Goal: Navigation & Orientation: Understand site structure

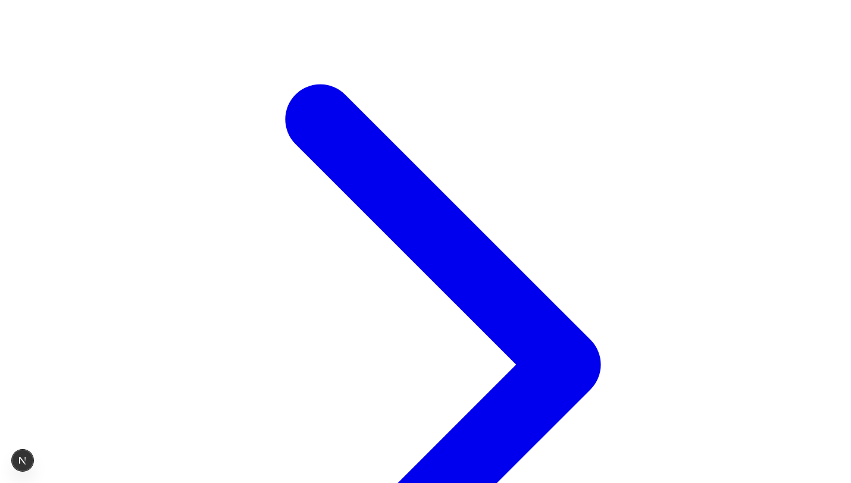
scroll to position [603, 0]
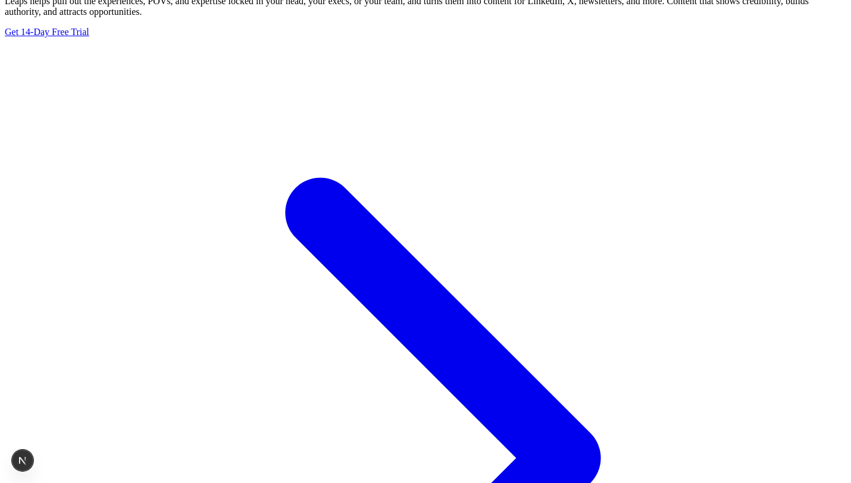
scroll to position [483, 0]
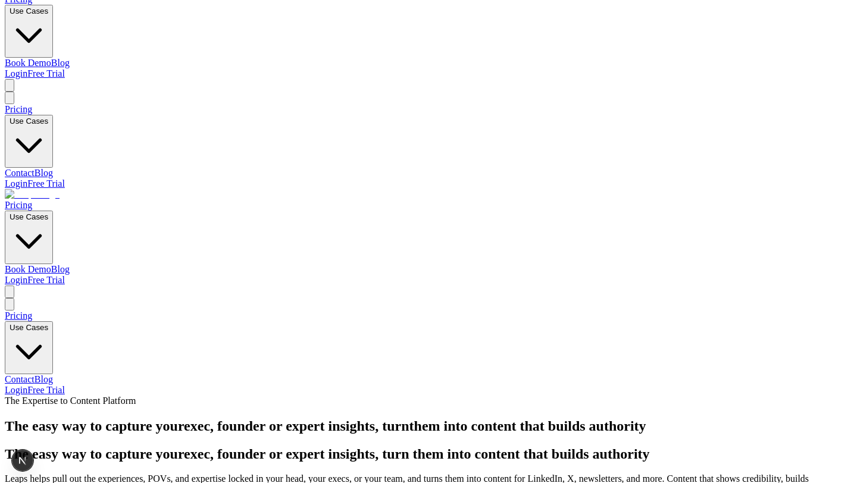
scroll to position [0, 0]
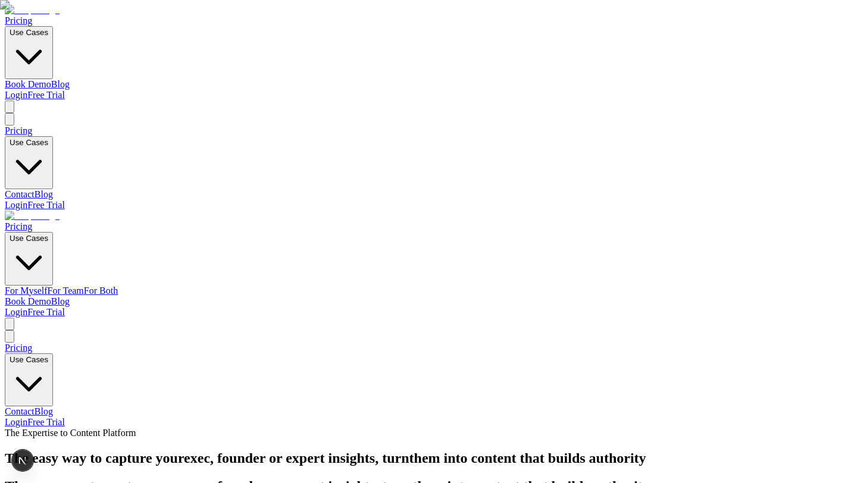
click at [48, 286] on link "For Myself" at bounding box center [26, 291] width 43 height 10
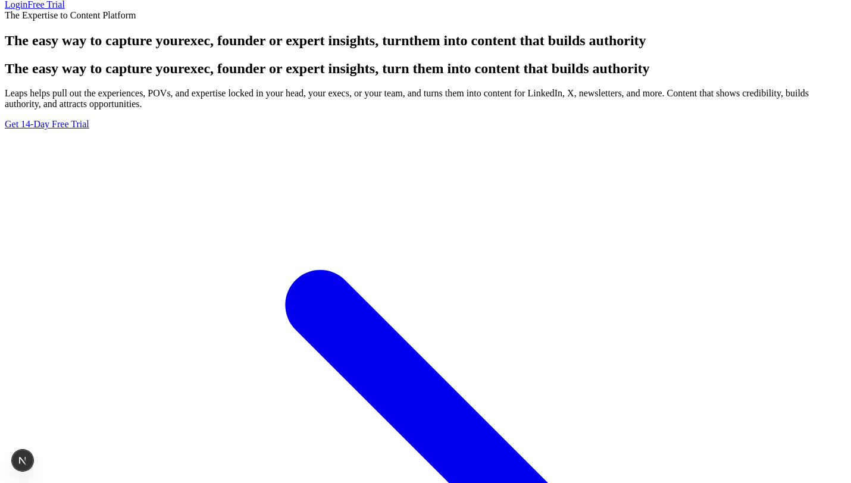
scroll to position [483, 0]
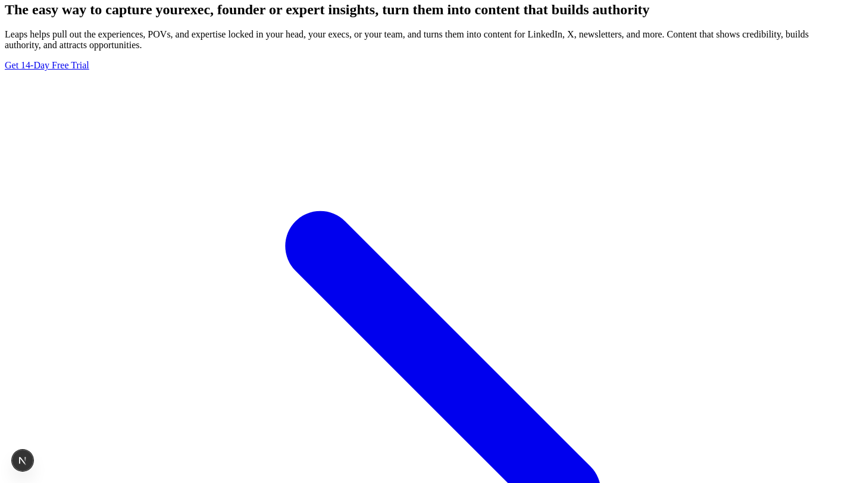
scroll to position [483, 0]
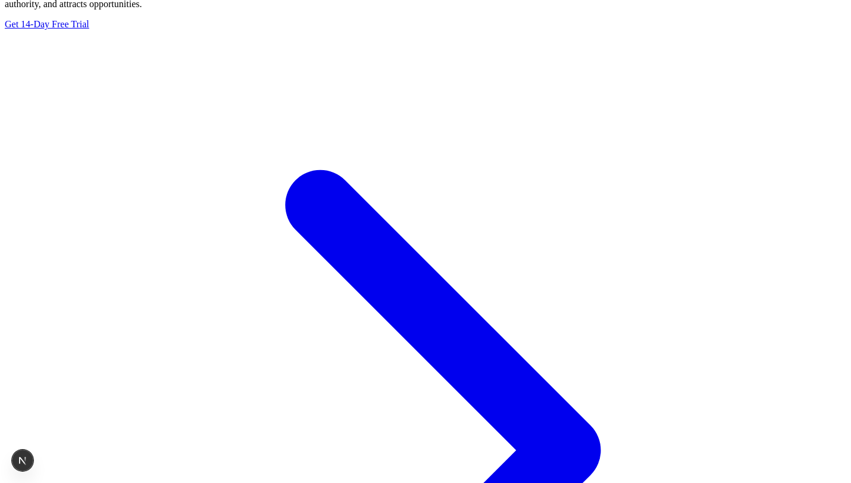
scroll to position [505, 0]
